Goal: Communication & Community: Answer question/provide support

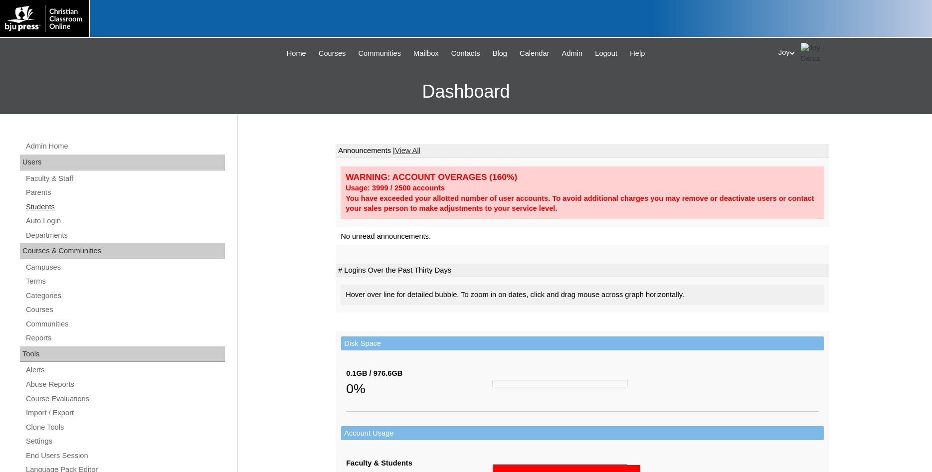
click at [50, 207] on link "Students" at bounding box center [125, 207] width 200 height 12
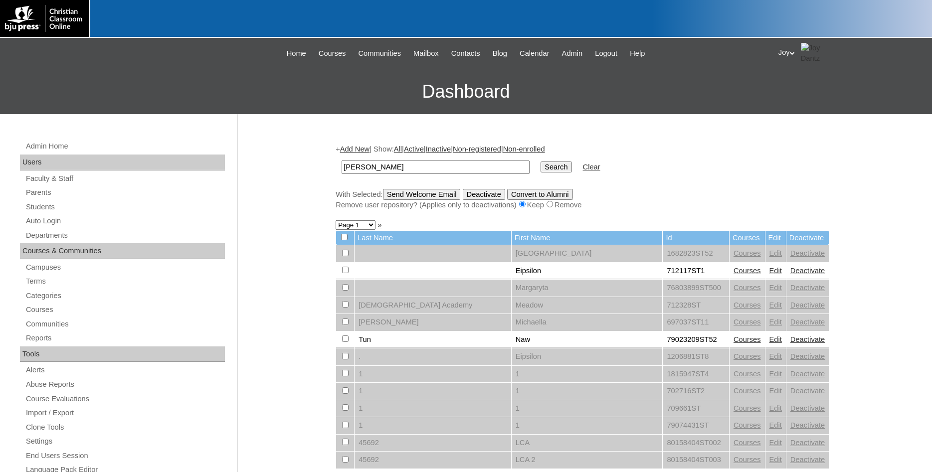
type input "Bryant"
click at [541, 162] on input "Search" at bounding box center [556, 167] width 31 height 11
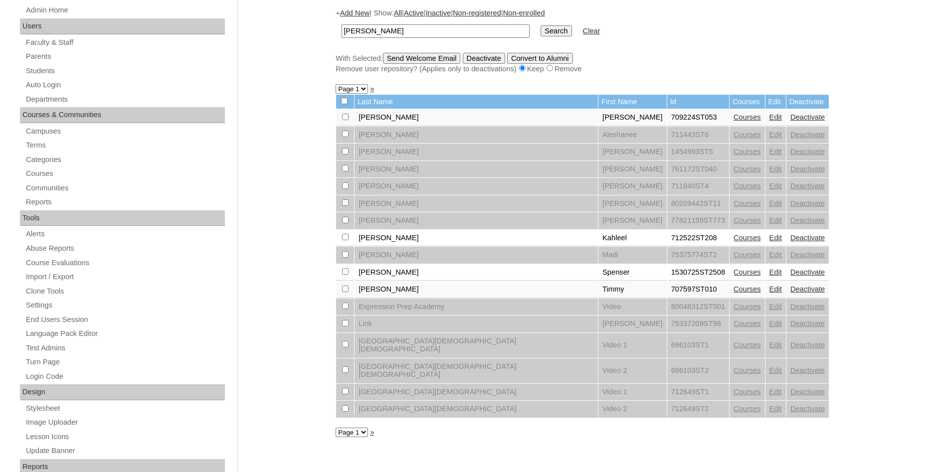
scroll to position [153, 0]
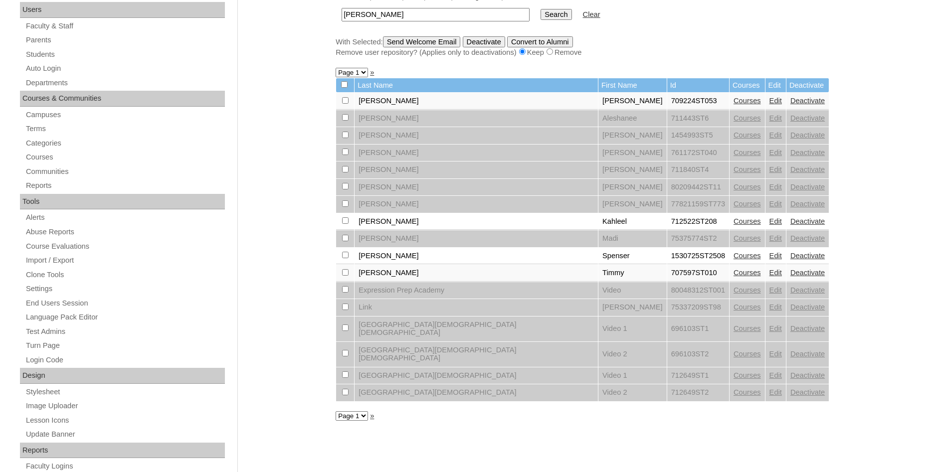
click at [734, 277] on link "Courses" at bounding box center [747, 273] width 27 height 8
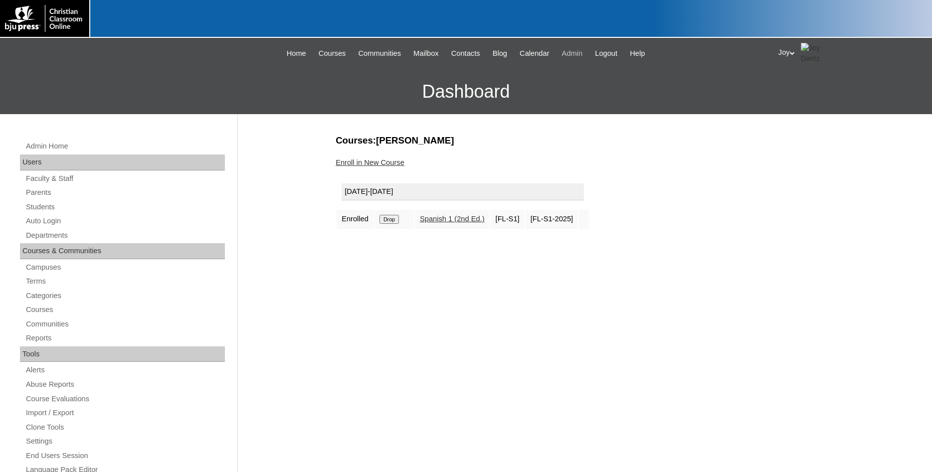
click at [580, 58] on span "Admin" at bounding box center [572, 53] width 21 height 11
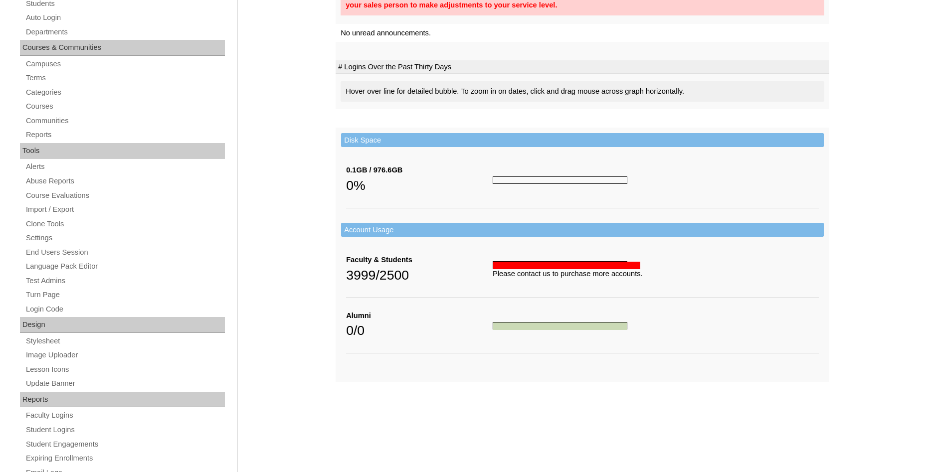
scroll to position [341, 0]
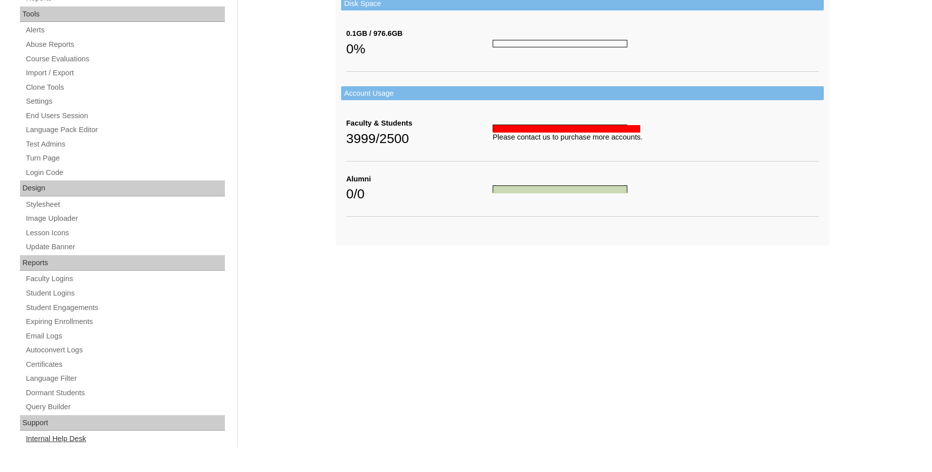
click at [35, 437] on link "Internal Help Desk" at bounding box center [125, 439] width 200 height 12
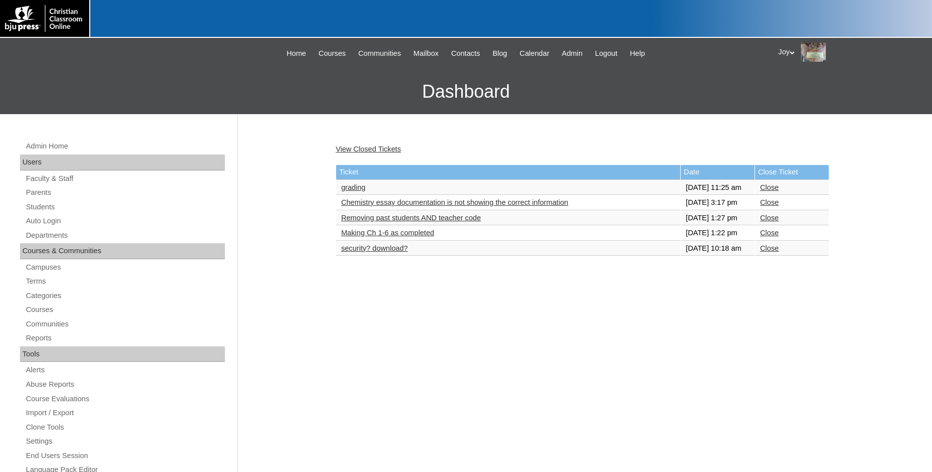
click at [351, 189] on link "grading" at bounding box center [353, 188] width 24 height 8
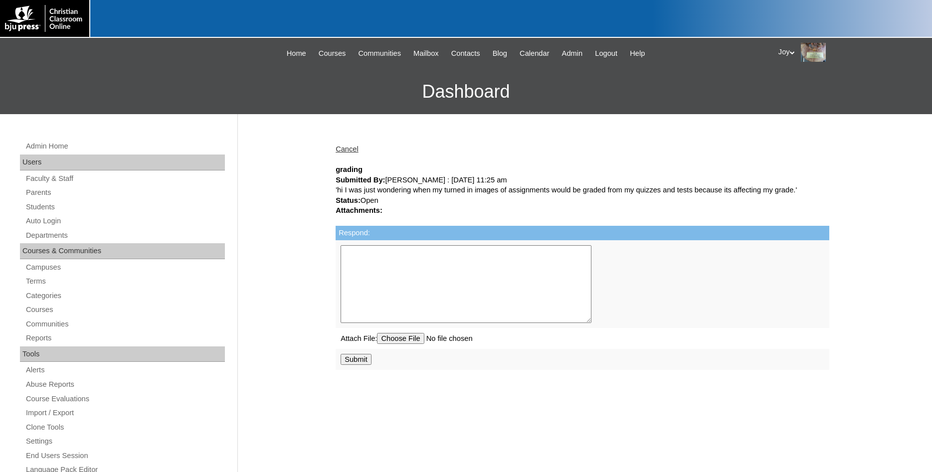
click at [396, 261] on textarea "Respond:" at bounding box center [466, 284] width 251 height 78
click at [442, 272] on textarea "Respond:" at bounding box center [466, 284] width 251 height 78
click at [439, 272] on textarea "Respond:" at bounding box center [466, 284] width 251 height 78
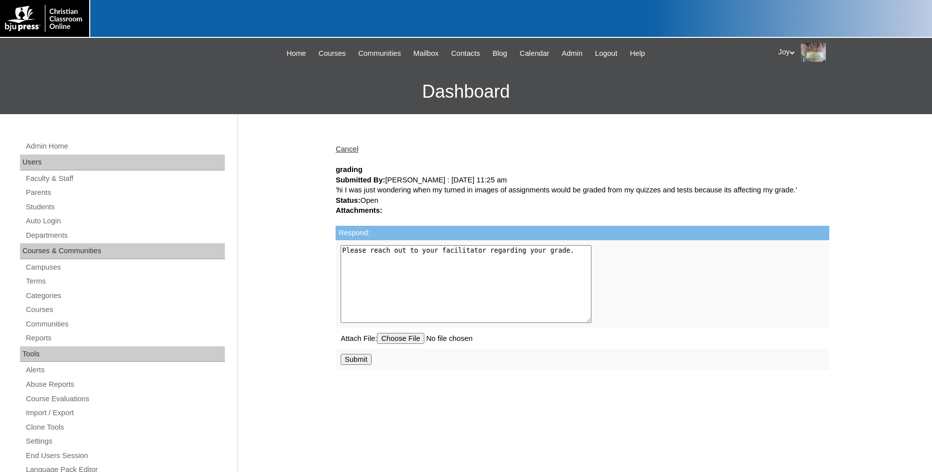
type textarea "Please reach out to your facilitator regarding your grade."
click at [357, 365] on input "Submit" at bounding box center [356, 359] width 31 height 11
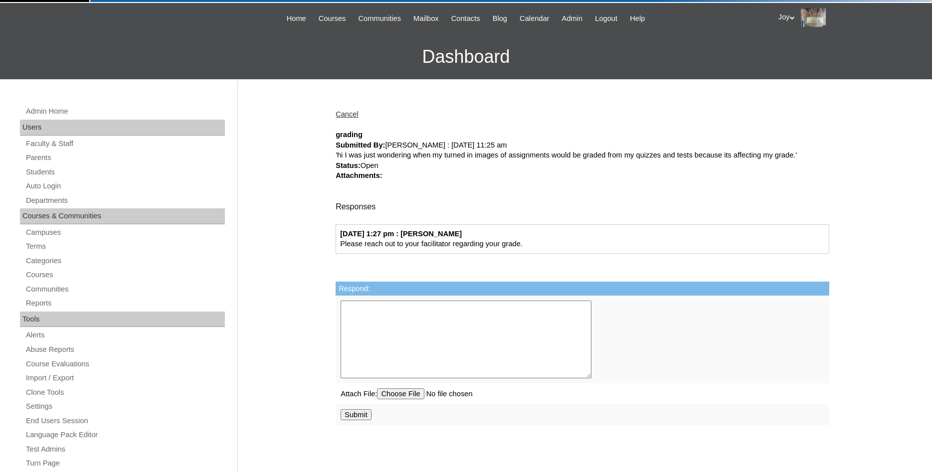
scroll to position [51, 0]
